Goal: Book appointment/travel/reservation

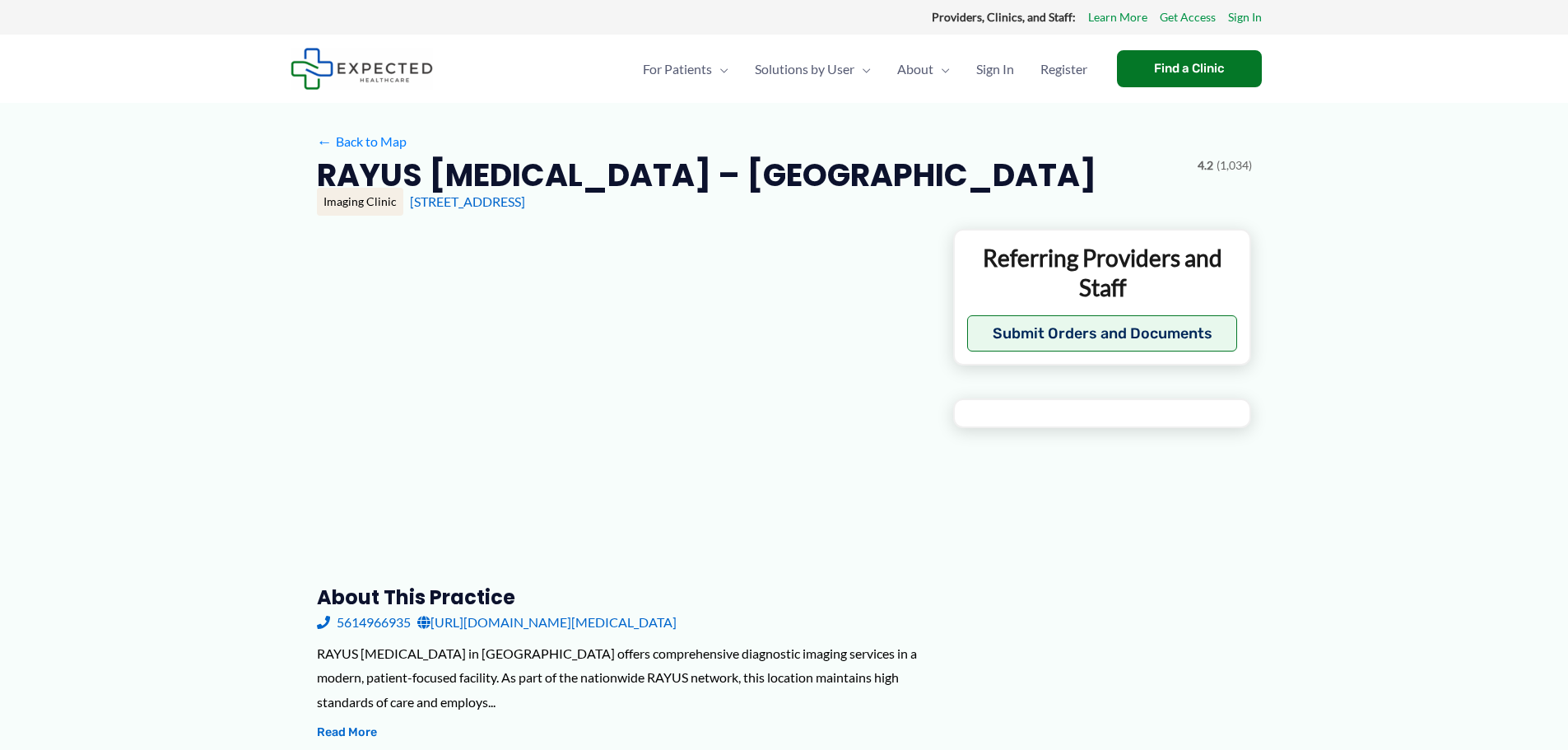
type input "**********"
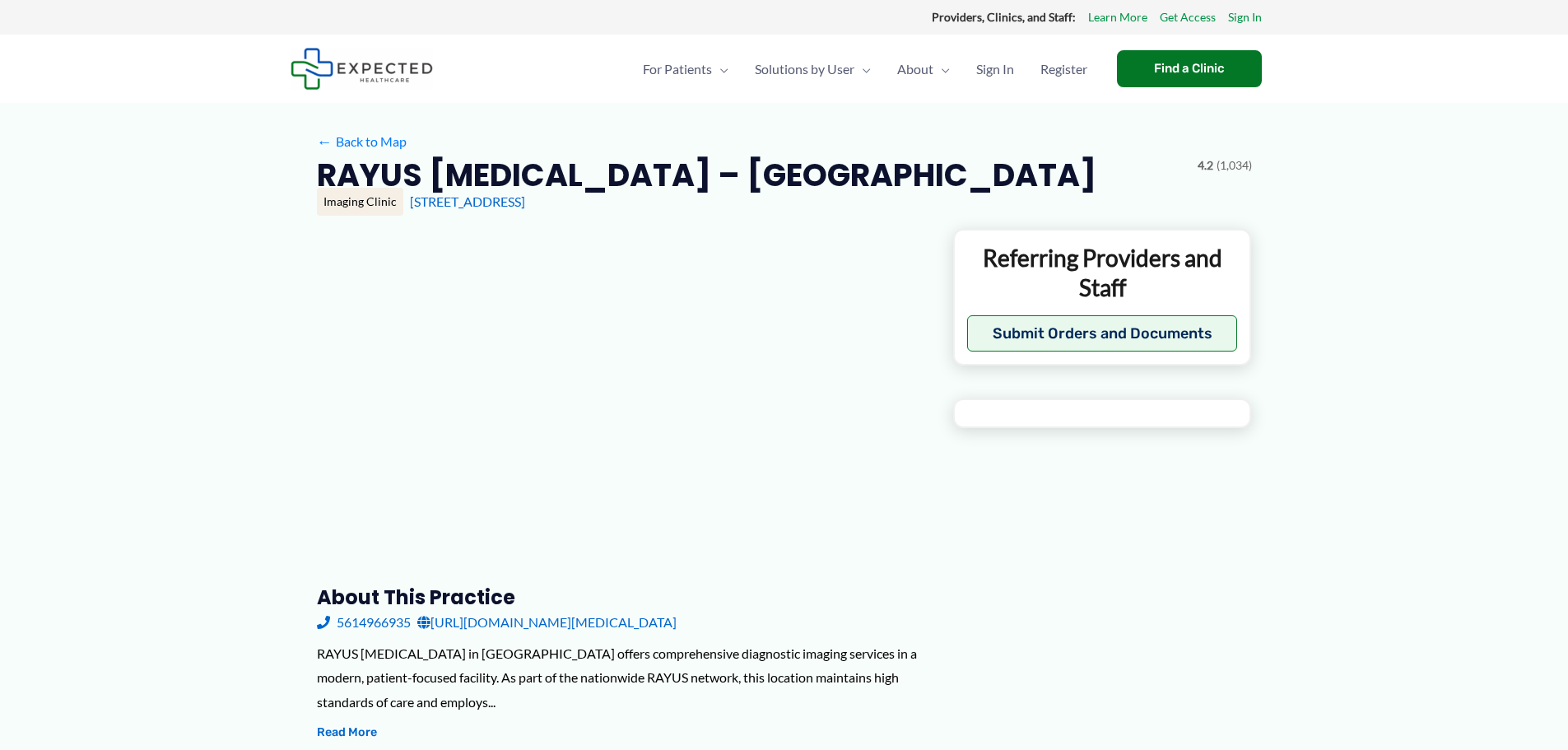
type input "**********"
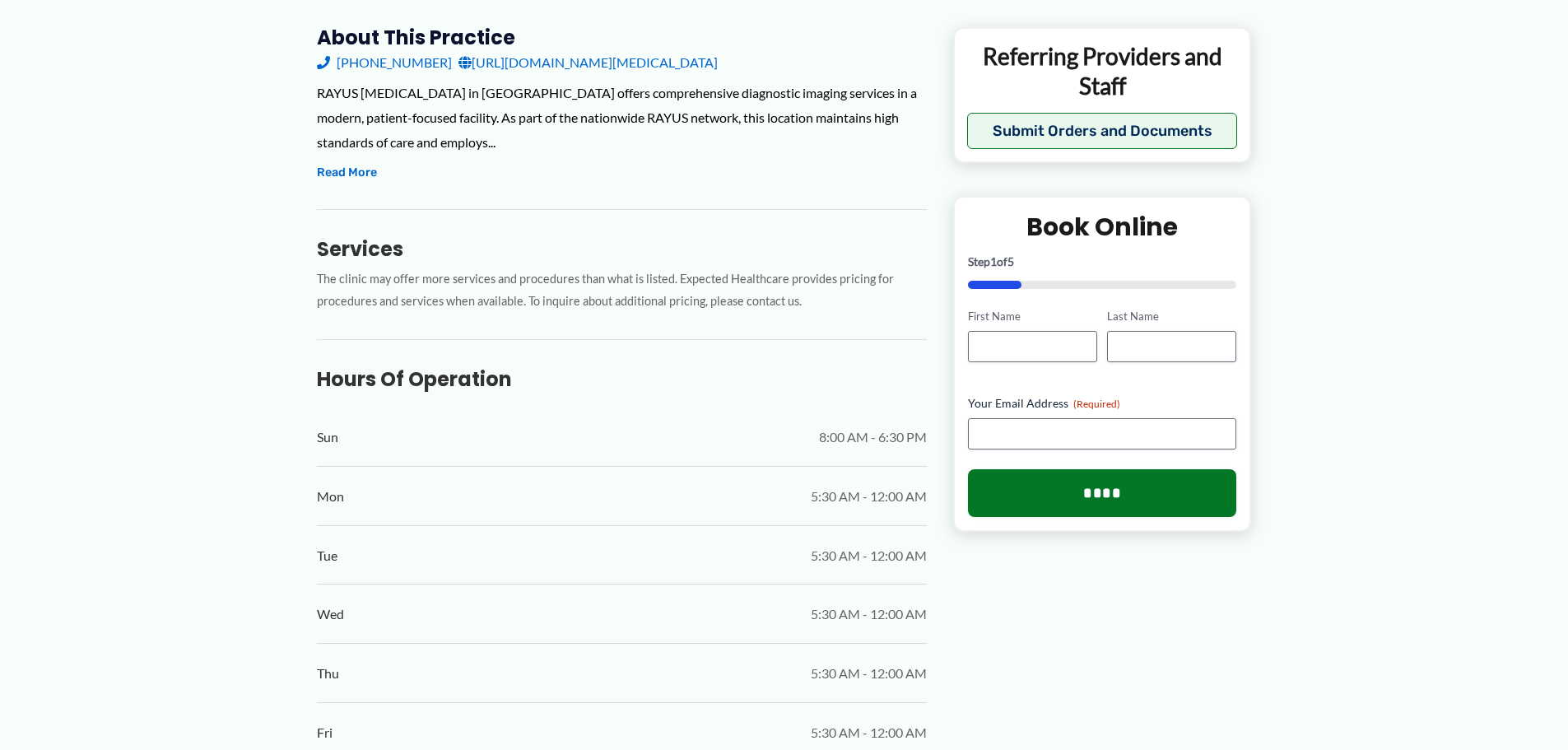
scroll to position [77, 0]
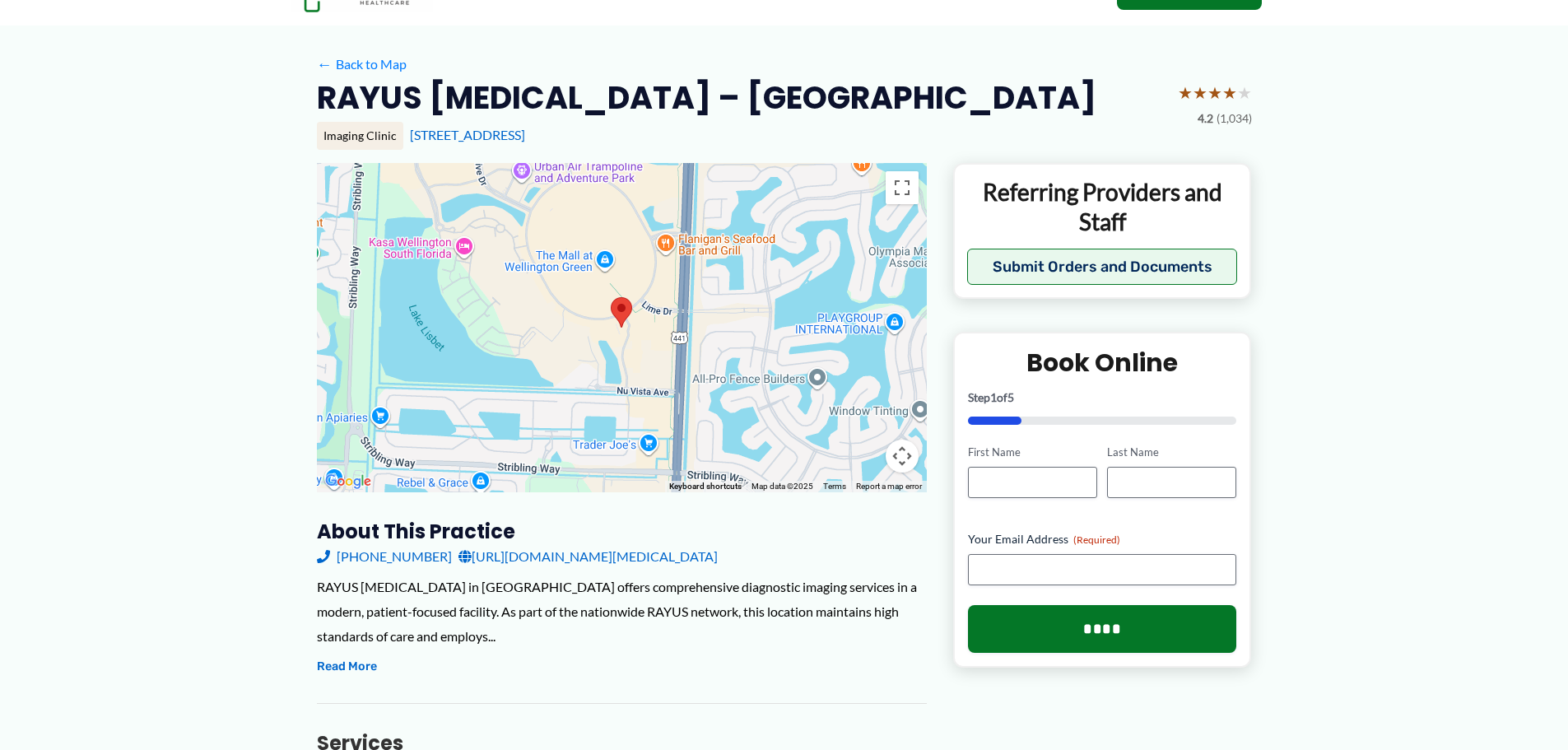
click at [574, 551] on link "[URL][DOMAIN_NAME][MEDICAL_DATA]" at bounding box center [588, 556] width 259 height 25
